Goal: Task Accomplishment & Management: Manage account settings

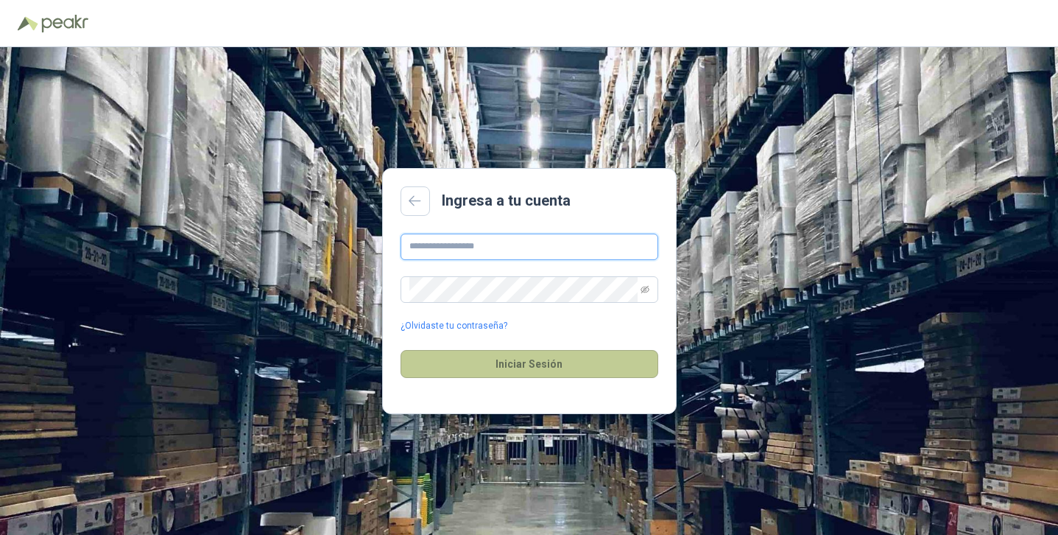
type input "**********"
click at [543, 377] on button "Iniciar Sesión" at bounding box center [530, 364] width 258 height 28
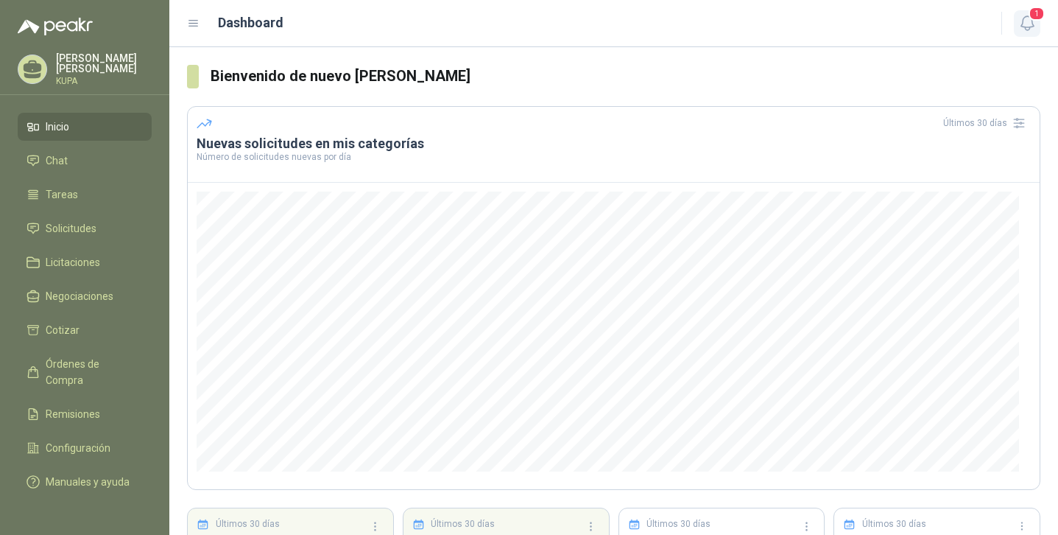
click at [1033, 27] on icon "button" at bounding box center [1027, 23] width 13 height 14
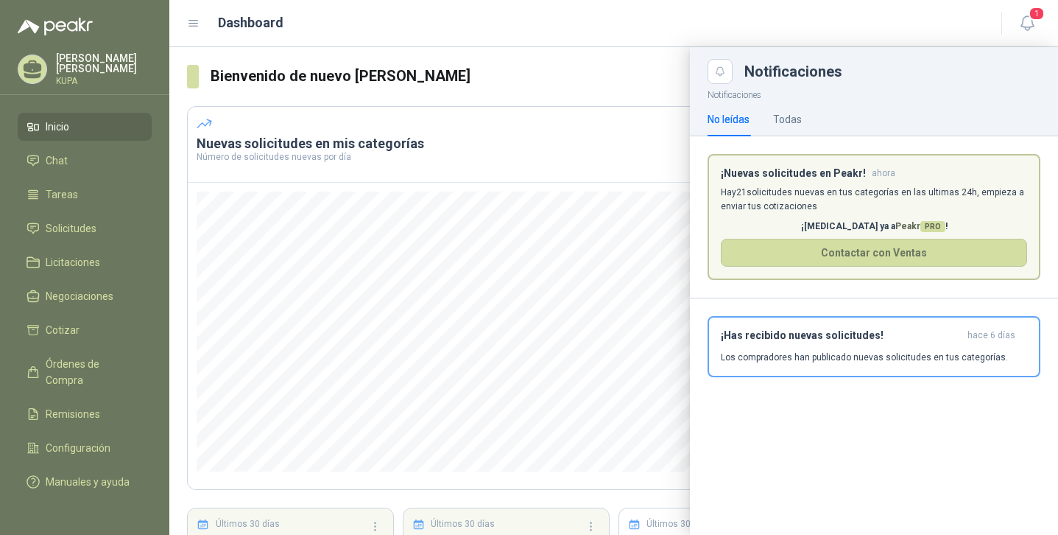
click at [597, 78] on div at bounding box center [613, 291] width 889 height 488
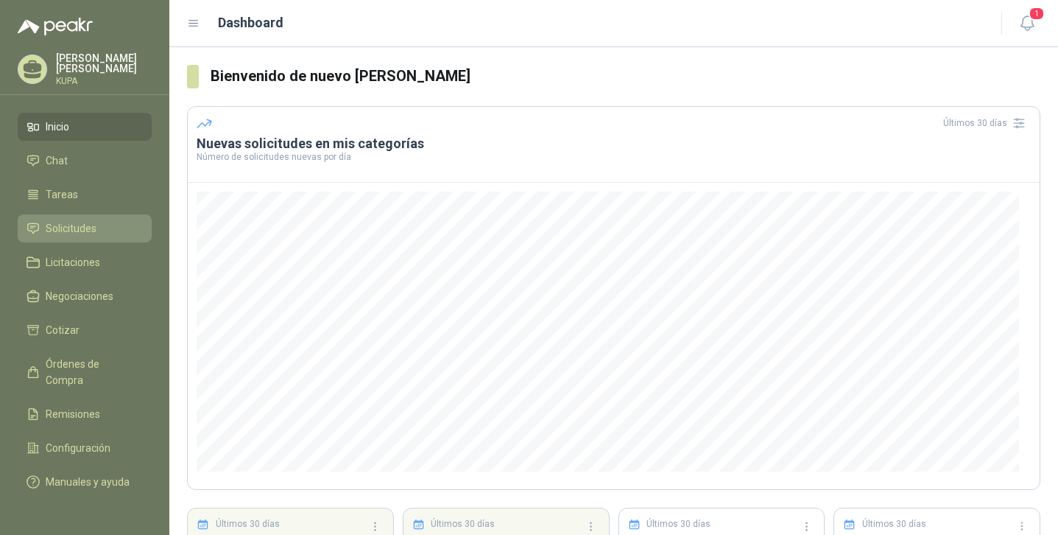
click at [73, 225] on span "Solicitudes" at bounding box center [71, 228] width 51 height 16
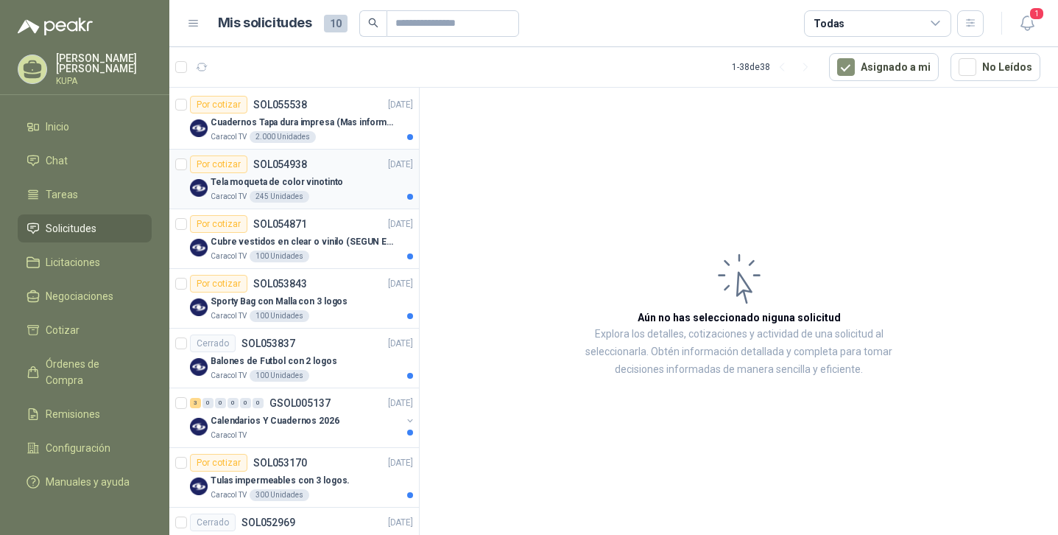
scroll to position [150, 0]
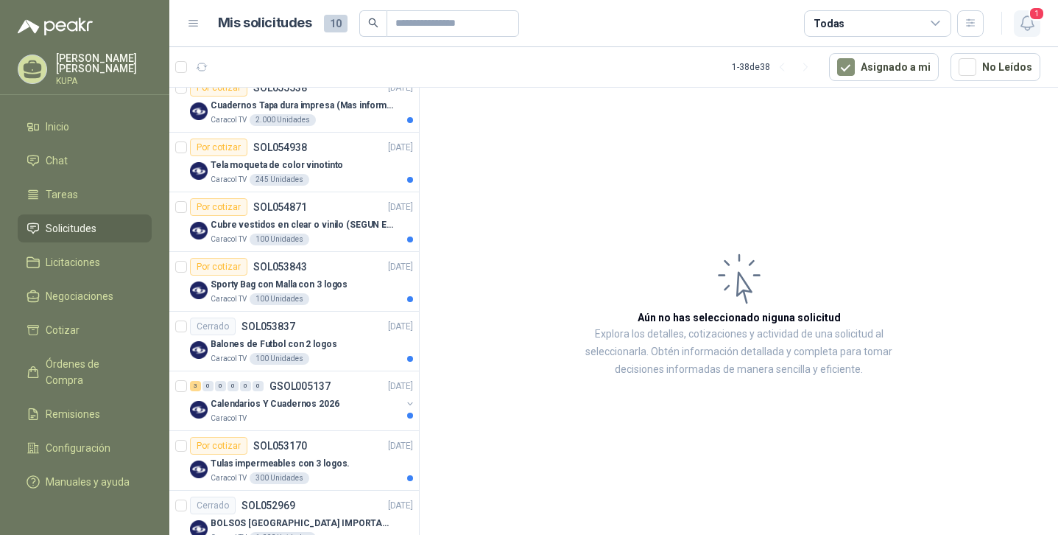
click at [1034, 23] on icon "button" at bounding box center [1028, 23] width 18 height 18
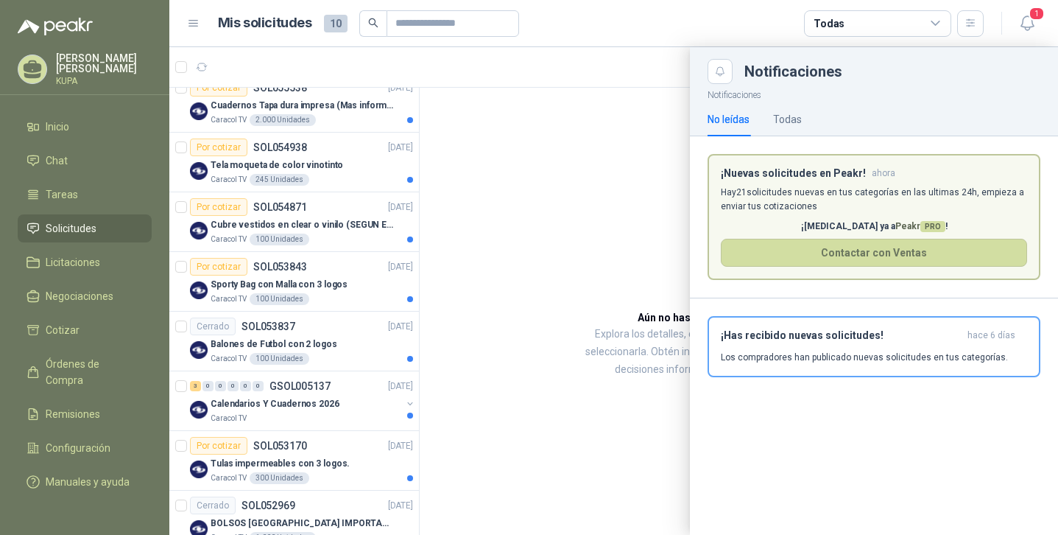
click at [924, 196] on p "Hay 21 solicitudes nuevas en tus categorías en las ultimas 24h, empieza a envia…" at bounding box center [874, 200] width 306 height 28
click at [1043, 20] on header "Mis solicitudes 10 Todas 1" at bounding box center [613, 23] width 889 height 47
